Goal: Task Accomplishment & Management: Use online tool/utility

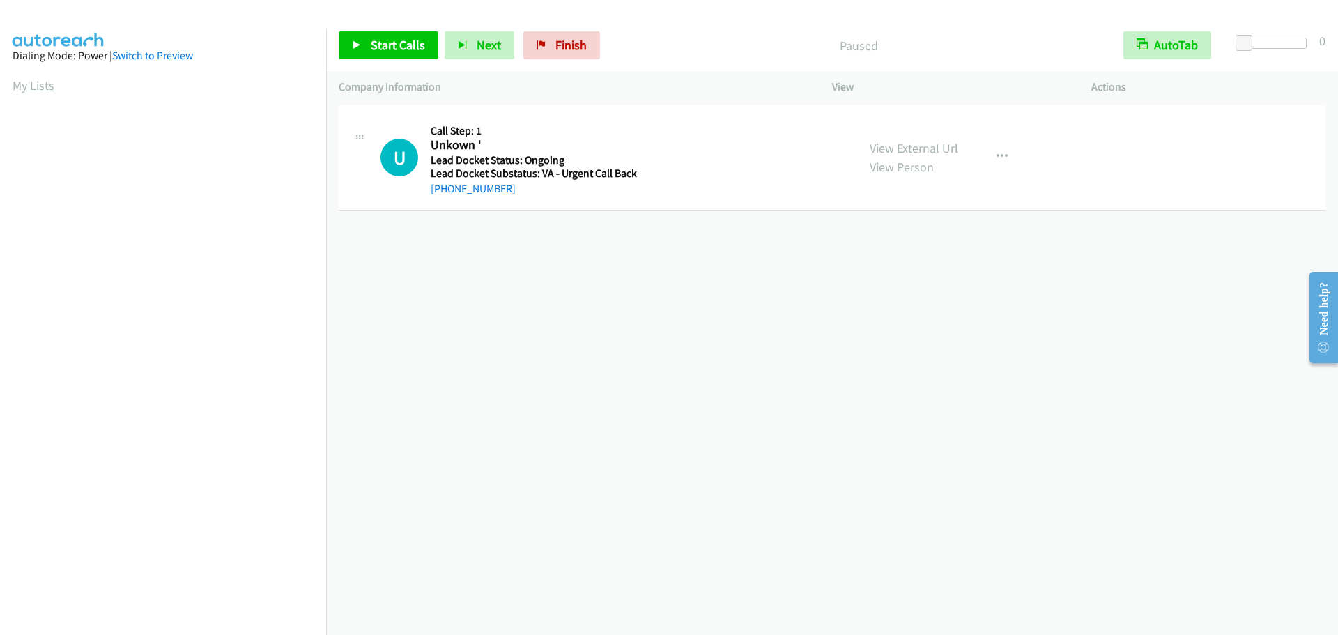
click at [32, 82] on link "My Lists" at bounding box center [34, 85] width 42 height 16
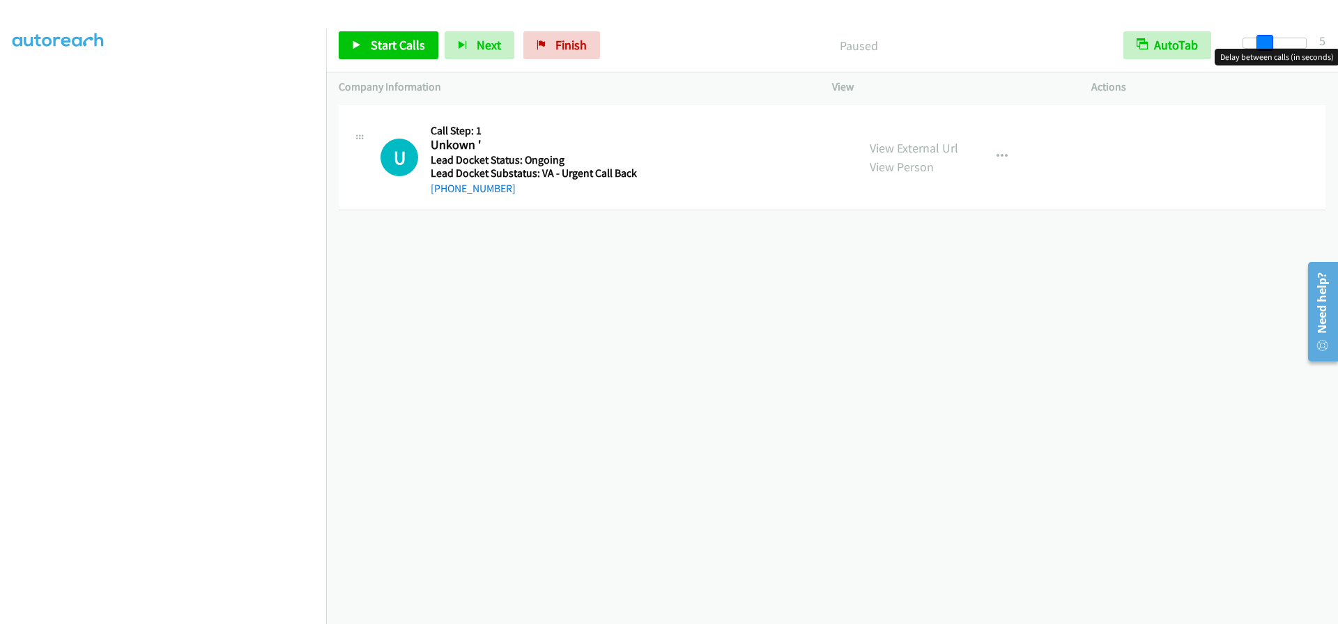
drag, startPoint x: 1243, startPoint y: 44, endPoint x: 1261, endPoint y: 46, distance: 18.9
click at [1261, 46] on span at bounding box center [1265, 43] width 17 height 17
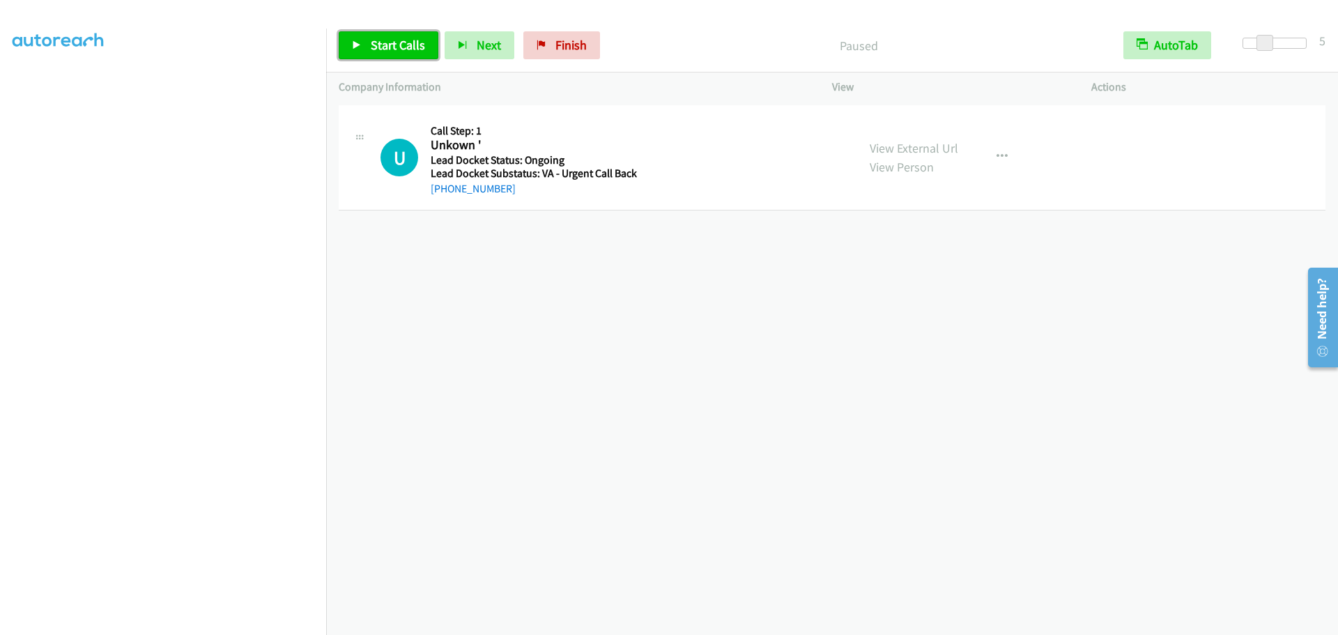
click at [394, 45] on span "Start Calls" at bounding box center [398, 45] width 54 height 16
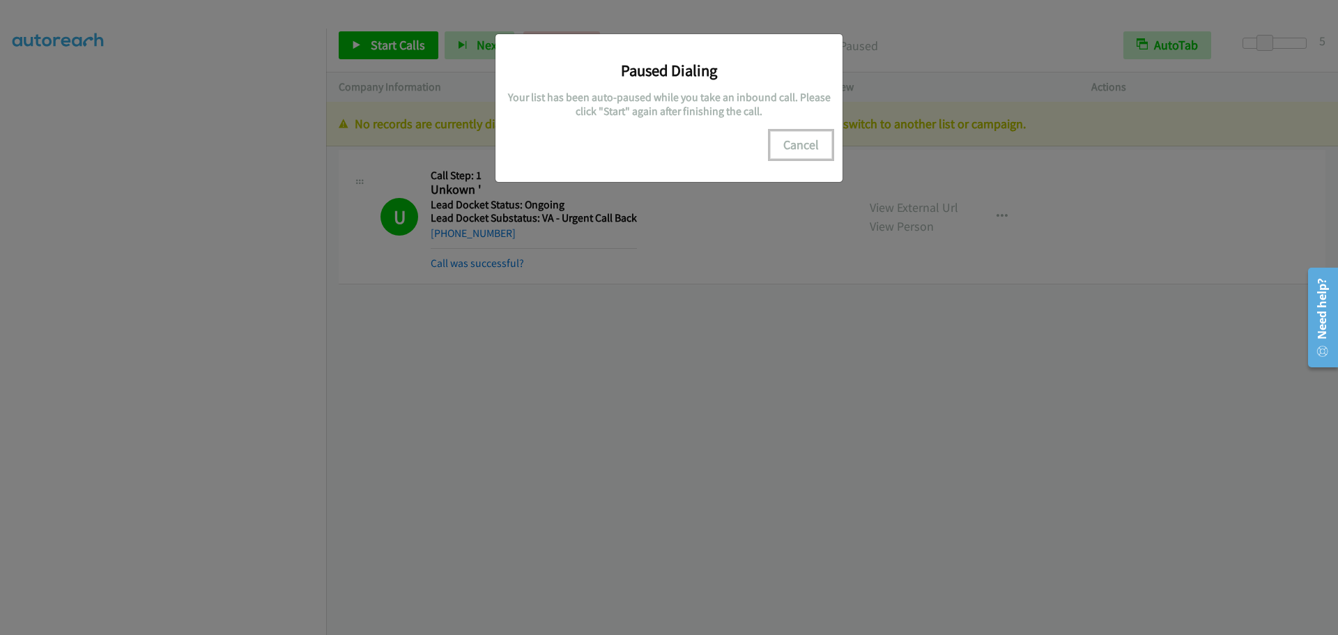
click at [798, 146] on button "Cancel" at bounding box center [801, 145] width 62 height 28
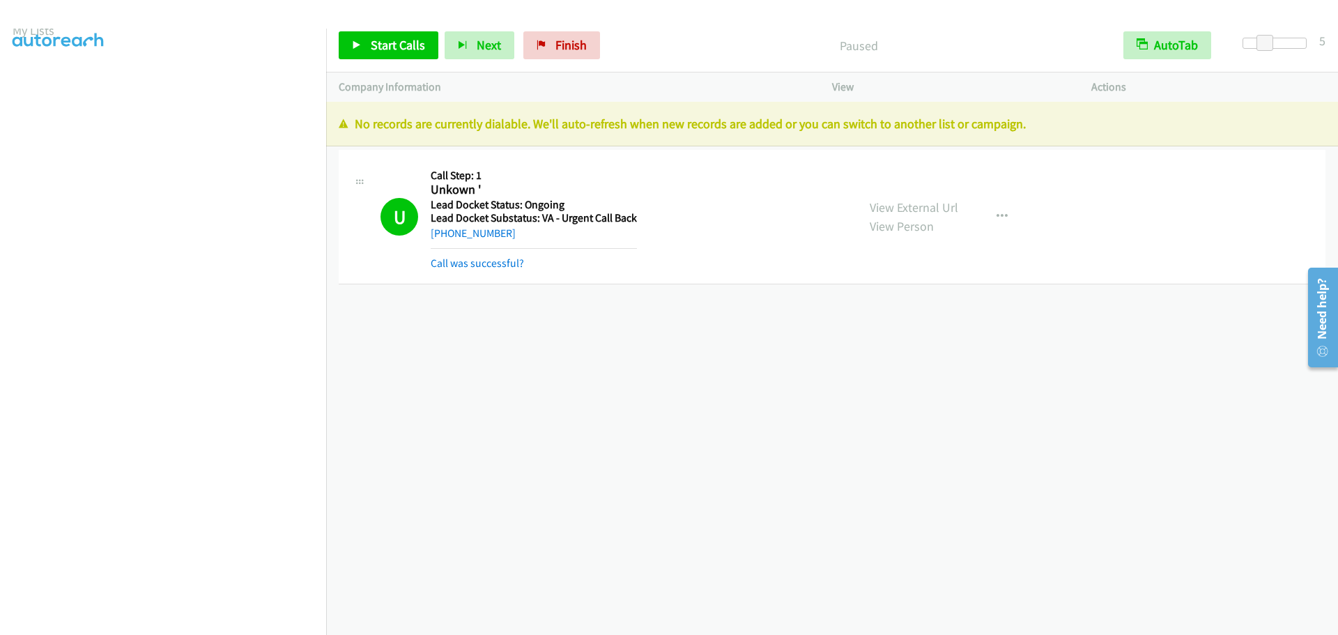
scroll to position [0, 0]
click at [30, 87] on link "My Lists" at bounding box center [34, 85] width 42 height 16
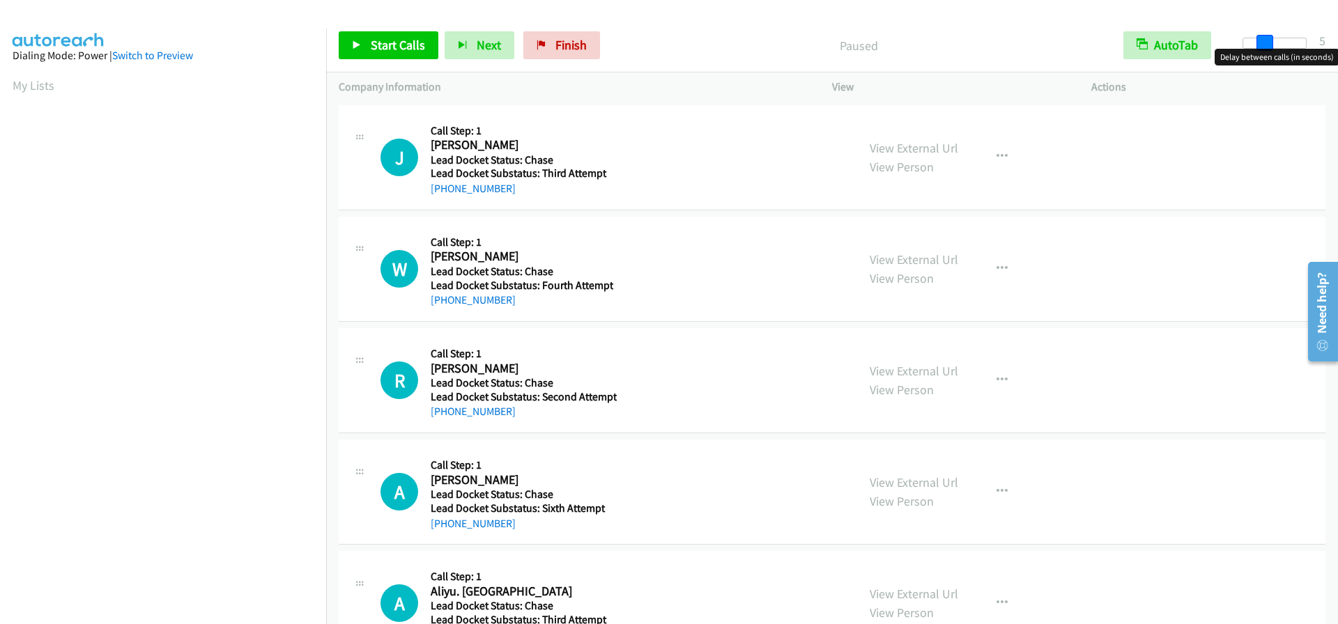
click at [1262, 49] on body "Start Calls Pause Next Finish Paused AutoTab AutoTab 5 Company Information Info…" at bounding box center [669, 33] width 1338 height 66
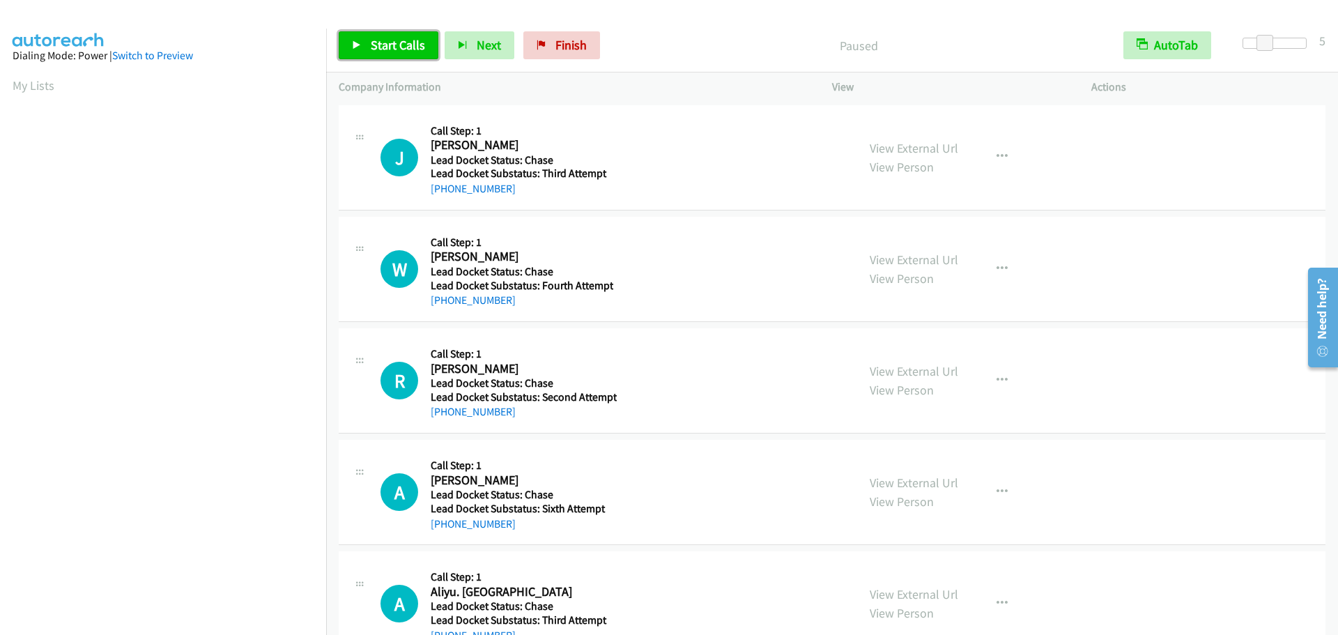
click at [413, 49] on span "Start Calls" at bounding box center [398, 45] width 54 height 16
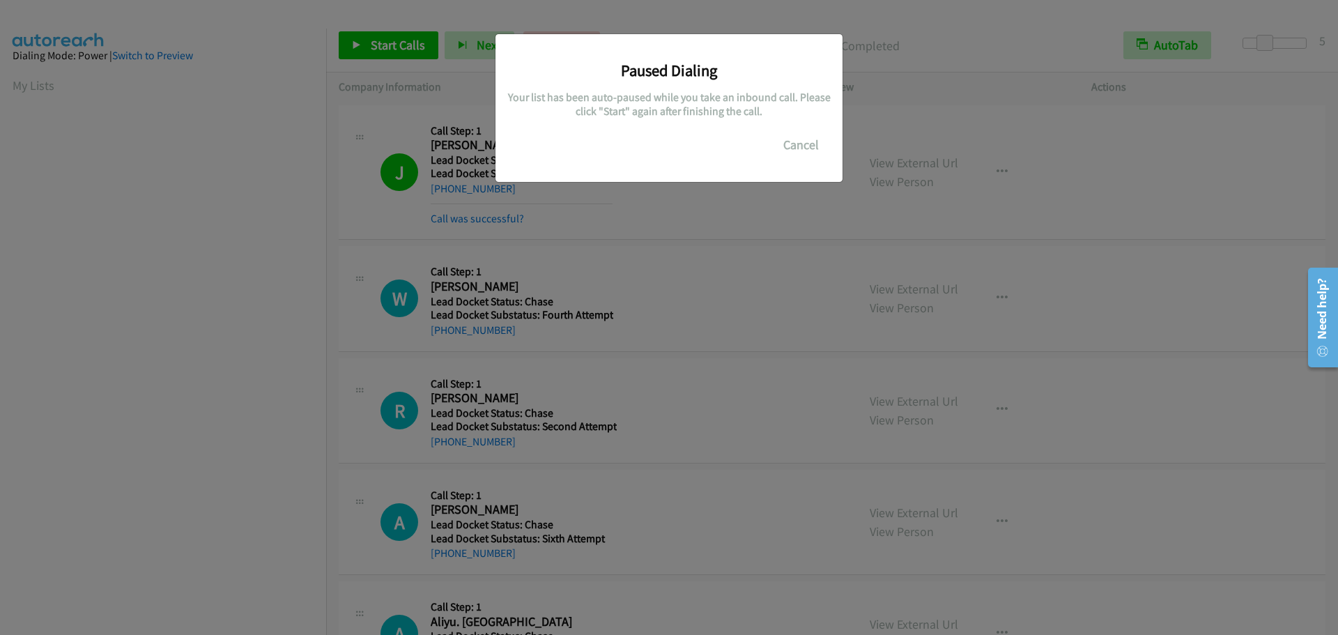
scroll to position [147, 0]
click at [797, 147] on button "Cancel" at bounding box center [801, 145] width 62 height 28
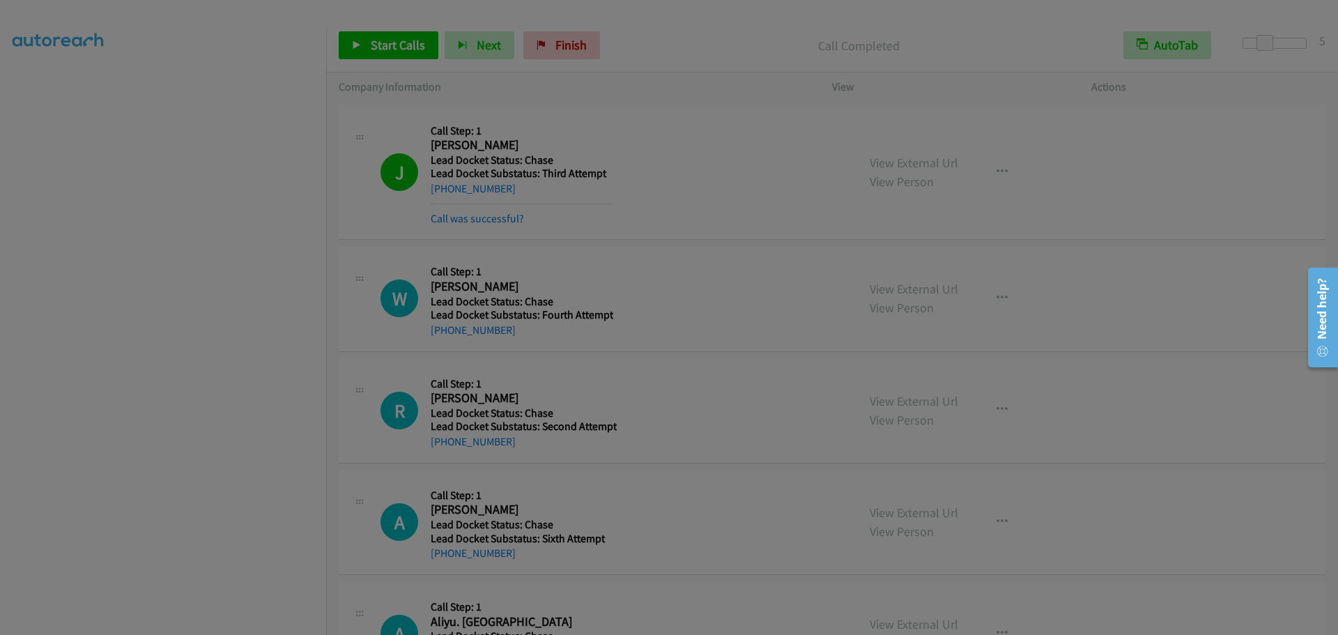
click at [130, 252] on div at bounding box center [669, 317] width 1338 height 635
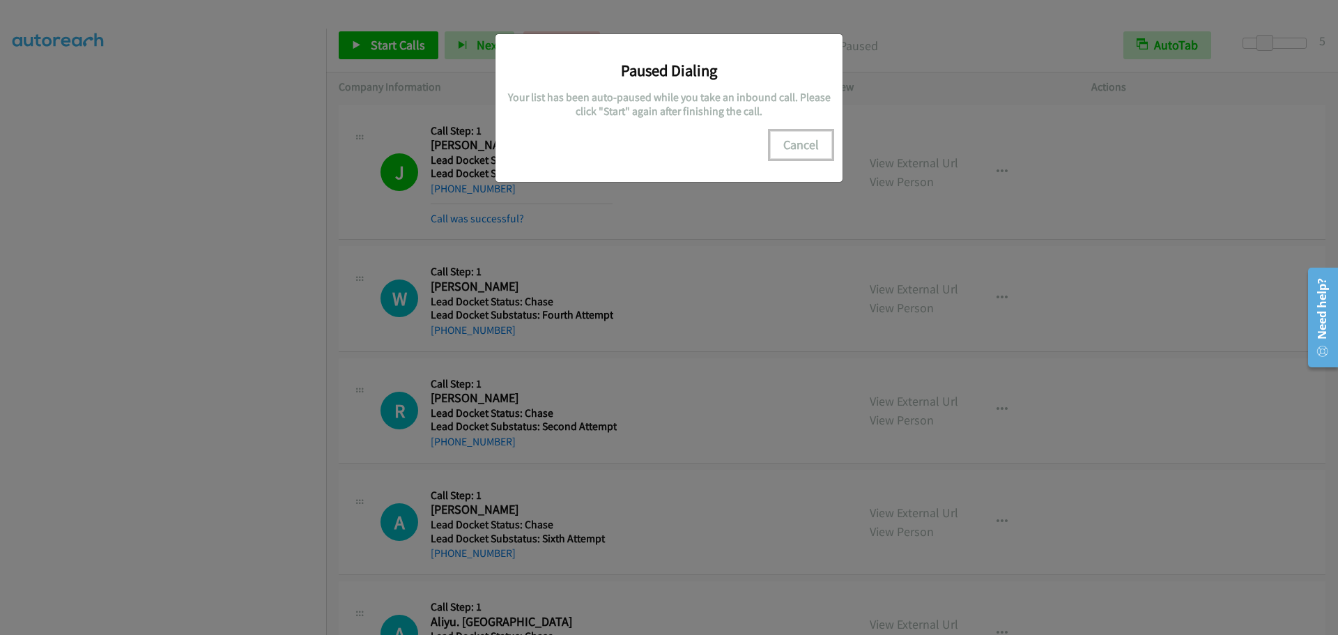
click at [813, 147] on button "Cancel" at bounding box center [801, 145] width 62 height 28
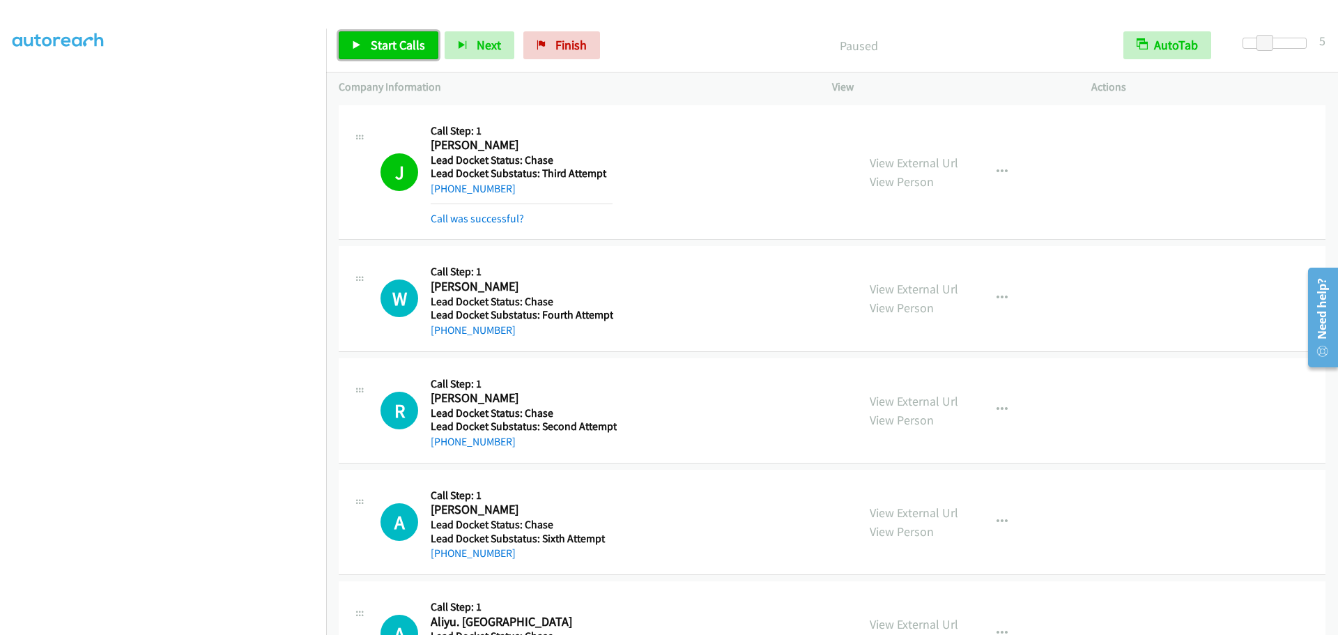
click at [408, 48] on span "Start Calls" at bounding box center [398, 45] width 54 height 16
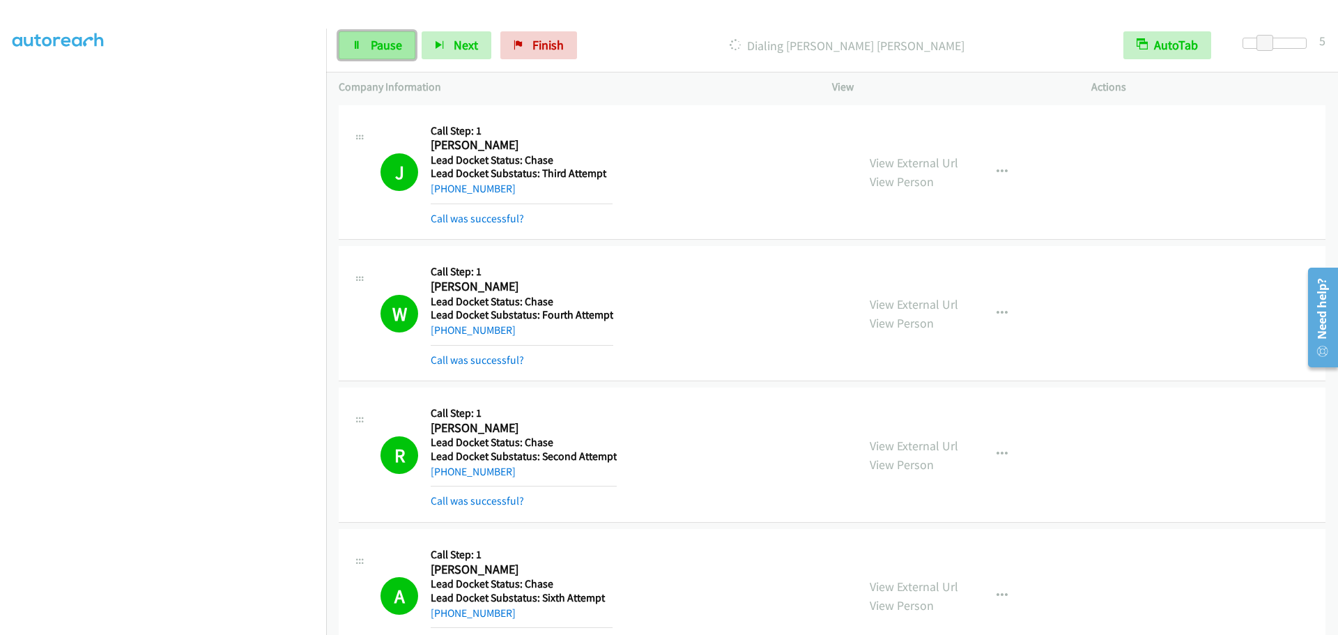
click at [378, 42] on span "Pause" at bounding box center [386, 45] width 31 height 16
click at [386, 42] on span "Pause" at bounding box center [386, 45] width 31 height 16
click at [367, 48] on link "Pause" at bounding box center [377, 45] width 77 height 28
click at [363, 49] on link "Pause" at bounding box center [377, 45] width 77 height 28
click at [362, 46] on link "Pause" at bounding box center [377, 45] width 77 height 28
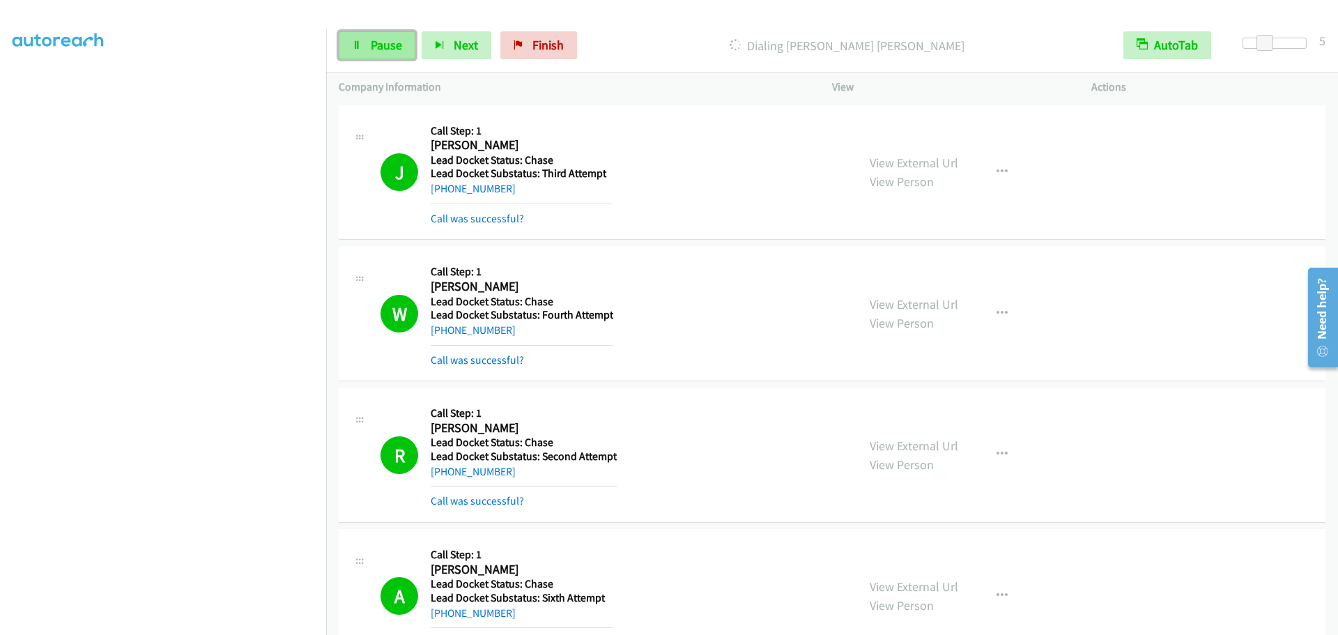
click at [378, 43] on span "Pause" at bounding box center [386, 45] width 31 height 16
click at [383, 48] on span "Pause" at bounding box center [386, 45] width 31 height 16
